Goal: Information Seeking & Learning: Compare options

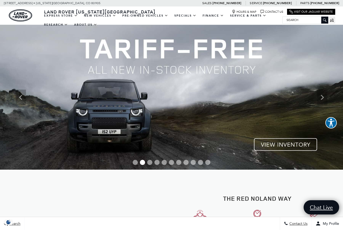
click at [283, 146] on img at bounding box center [171, 97] width 343 height 145
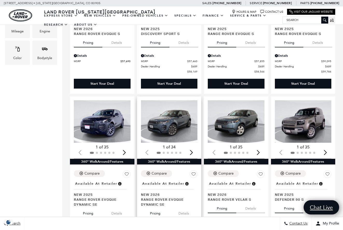
scroll to position [211, 0]
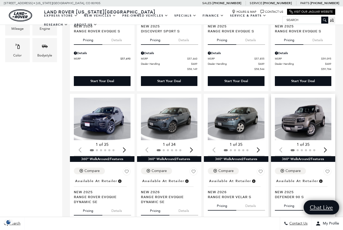
click at [324, 144] on div "Next slide" at bounding box center [325, 149] width 7 height 11
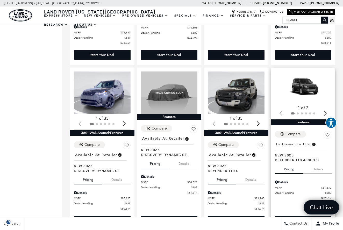
scroll to position [583, 0]
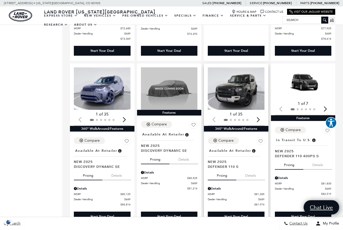
click at [240, 74] on img "1 / 2" at bounding box center [236, 88] width 57 height 42
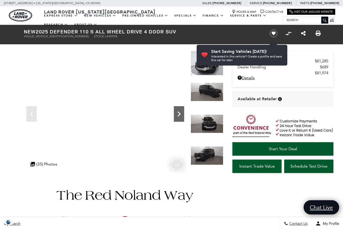
click at [179, 118] on icon "Next" at bounding box center [179, 114] width 10 height 10
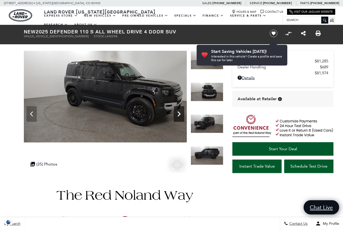
click at [179, 115] on icon "Next" at bounding box center [178, 113] width 3 height 5
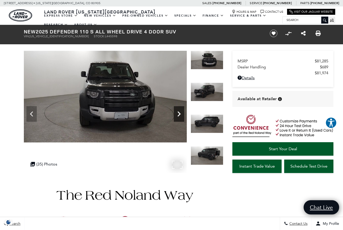
click at [179, 115] on icon "Next" at bounding box center [178, 113] width 3 height 5
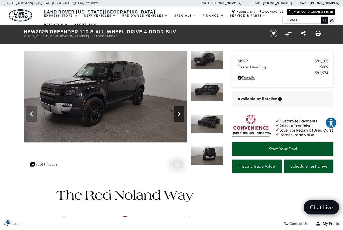
click at [179, 115] on icon "Next" at bounding box center [178, 113] width 3 height 5
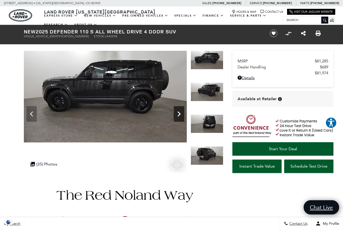
click at [179, 115] on icon "Next" at bounding box center [178, 113] width 3 height 5
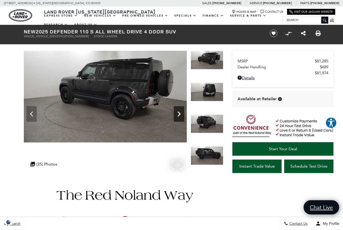
click at [179, 115] on icon "Next" at bounding box center [178, 113] width 3 height 5
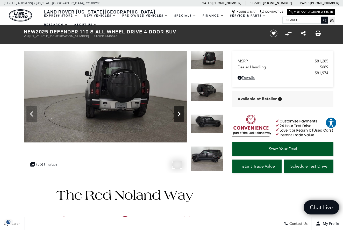
click at [179, 115] on icon "Next" at bounding box center [178, 113] width 3 height 5
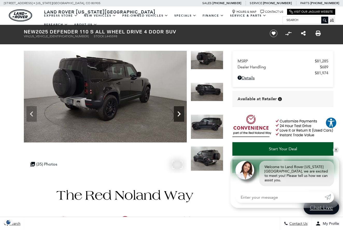
click at [179, 115] on icon "Next" at bounding box center [178, 113] width 3 height 5
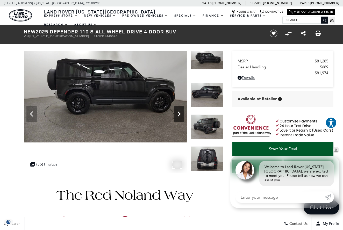
click at [179, 115] on icon "Next" at bounding box center [178, 113] width 3 height 5
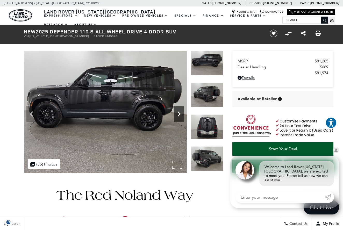
click at [179, 115] on icon "Next" at bounding box center [178, 113] width 3 height 5
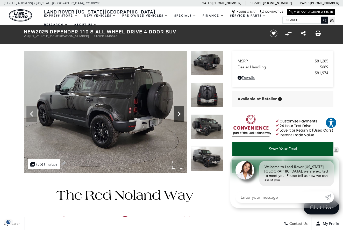
click at [179, 115] on icon "Next" at bounding box center [178, 113] width 3 height 5
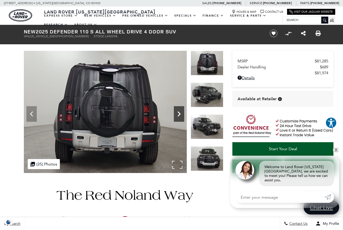
click at [179, 115] on icon "Next" at bounding box center [178, 113] width 3 height 5
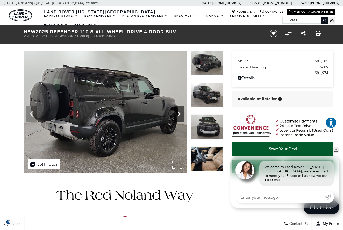
click at [179, 115] on icon "Next" at bounding box center [178, 113] width 3 height 5
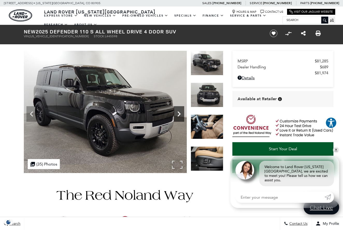
click at [179, 115] on icon "Next" at bounding box center [178, 113] width 3 height 5
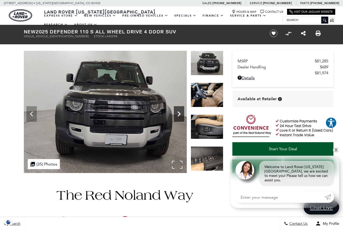
click at [179, 115] on icon "Next" at bounding box center [178, 113] width 3 height 5
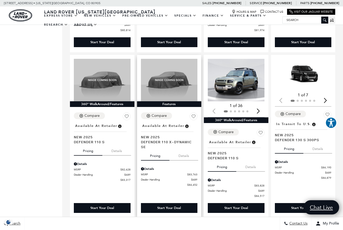
scroll to position [757, 0]
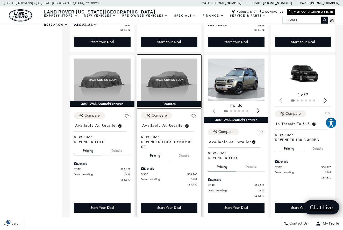
click at [174, 77] on img at bounding box center [169, 80] width 57 height 42
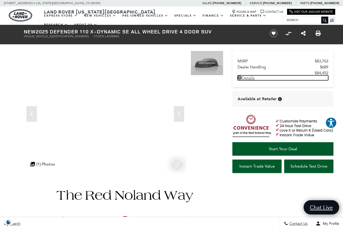
click at [245, 80] on link "Details - about pricing for: New 2025 Defender 110 X-Dynamic SE All Wheel Drive…" at bounding box center [282, 77] width 91 height 5
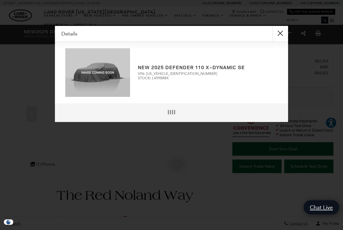
scroll to position [1, 0]
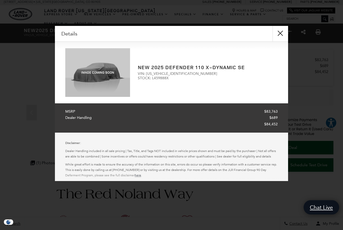
click at [281, 31] on button "close" at bounding box center [280, 34] width 16 height 16
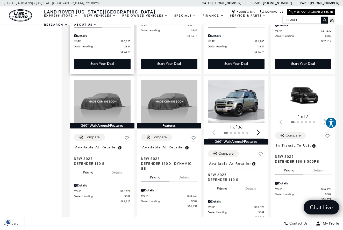
scroll to position [739, 0]
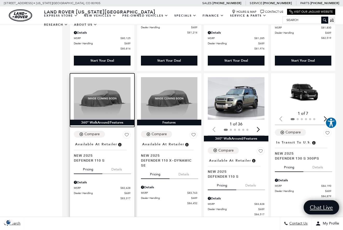
click at [93, 93] on img at bounding box center [102, 98] width 57 height 42
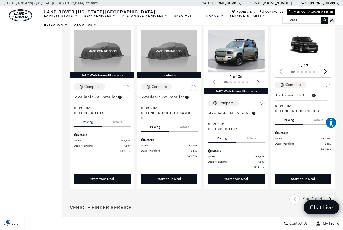
scroll to position [787, 0]
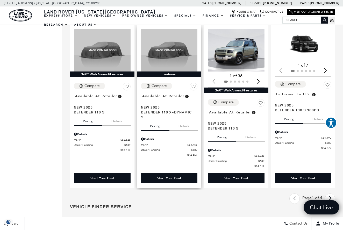
click at [187, 119] on button "Details" at bounding box center [183, 124] width 29 height 11
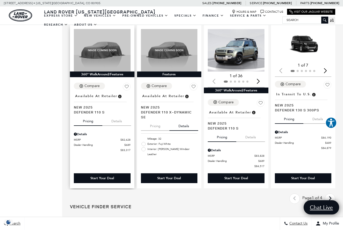
click at [116, 114] on button "Details" at bounding box center [116, 119] width 29 height 11
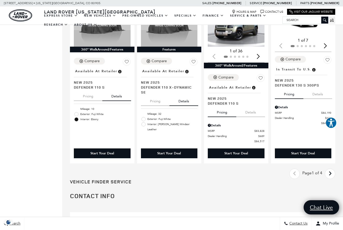
scroll to position [809, 0]
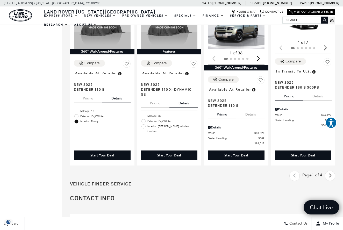
click at [332, 171] on link "Next - Page" at bounding box center [329, 175] width 11 height 9
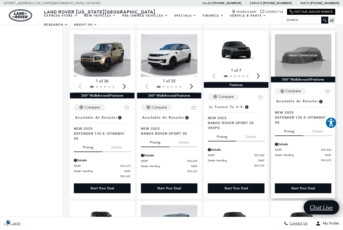
scroll to position [611, 0]
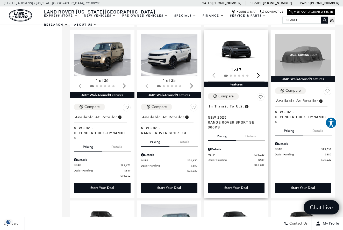
click at [258, 69] on div "Next slide" at bounding box center [258, 74] width 7 height 11
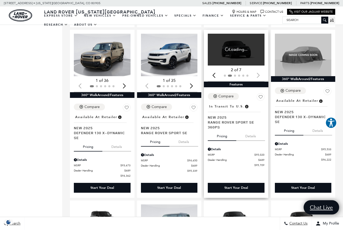
click at [259, 67] on div "2 of 7" at bounding box center [236, 70] width 57 height 6
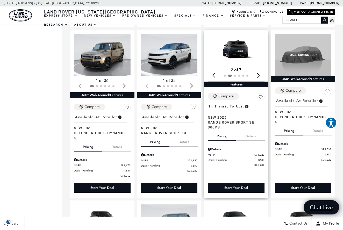
click at [249, 129] on button "Details" at bounding box center [250, 134] width 29 height 11
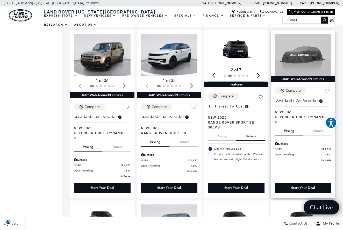
click at [319, 124] on button "Details" at bounding box center [317, 129] width 29 height 11
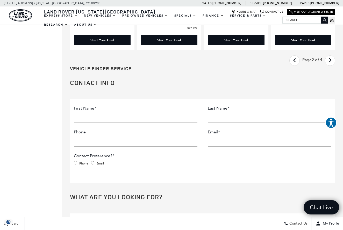
scroll to position [932, 0]
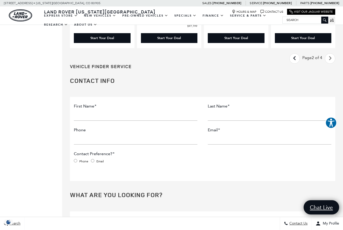
click at [330, 54] on icon "next page" at bounding box center [329, 58] width 3 height 8
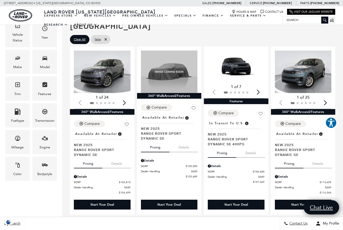
scroll to position [94, 0]
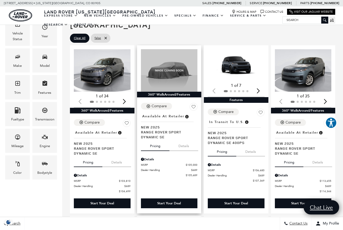
click at [187, 139] on button "Details" at bounding box center [183, 144] width 29 height 11
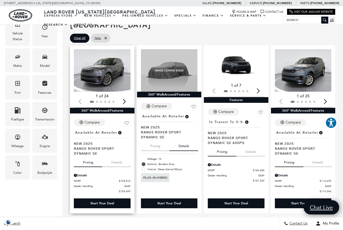
click at [128, 96] on div "Next slide" at bounding box center [124, 101] width 7 height 11
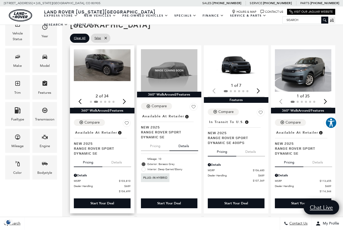
click at [125, 96] on div "Next slide" at bounding box center [124, 101] width 7 height 11
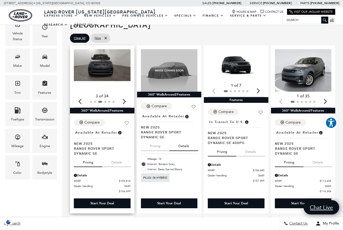
click at [110, 57] on img "3 / 6" at bounding box center [102, 65] width 57 height 32
